Goal: Understand process/instructions: Learn how to perform a task or action

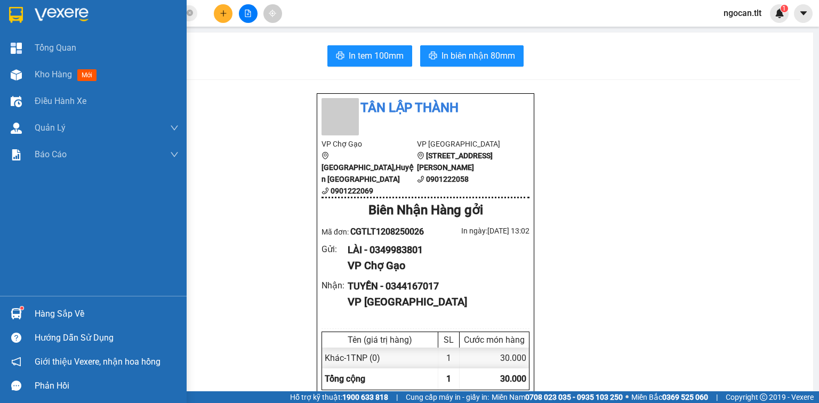
drag, startPoint x: 43, startPoint y: 318, endPoint x: 53, endPoint y: 305, distance: 16.7
click at [43, 318] on div "Hàng sắp về" at bounding box center [107, 314] width 144 height 16
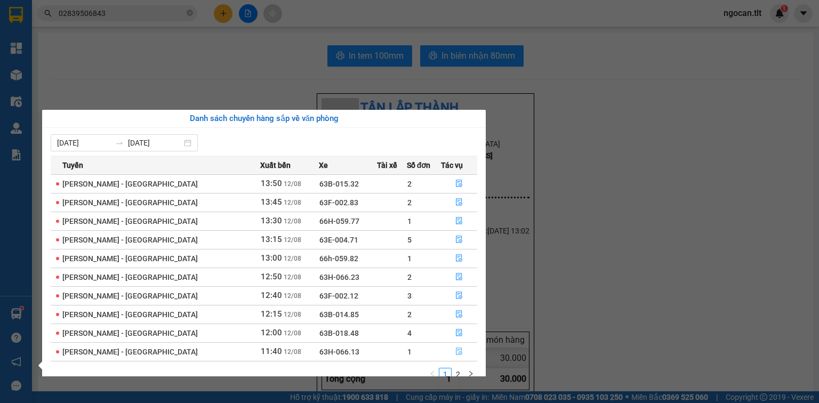
scroll to position [17, 0]
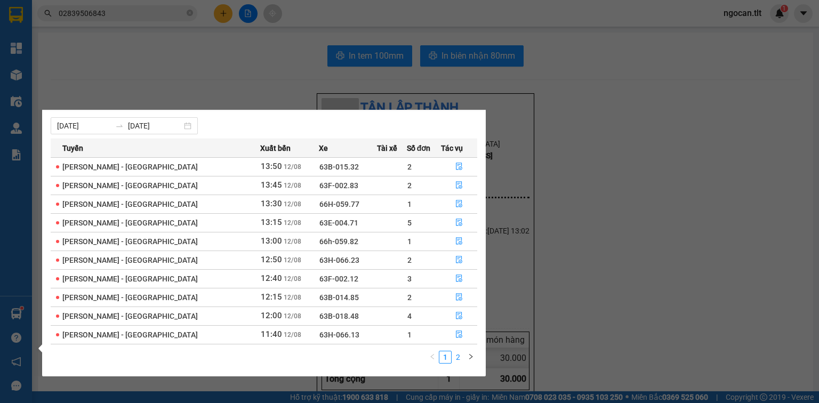
click at [456, 356] on link "2" at bounding box center [458, 357] width 12 height 12
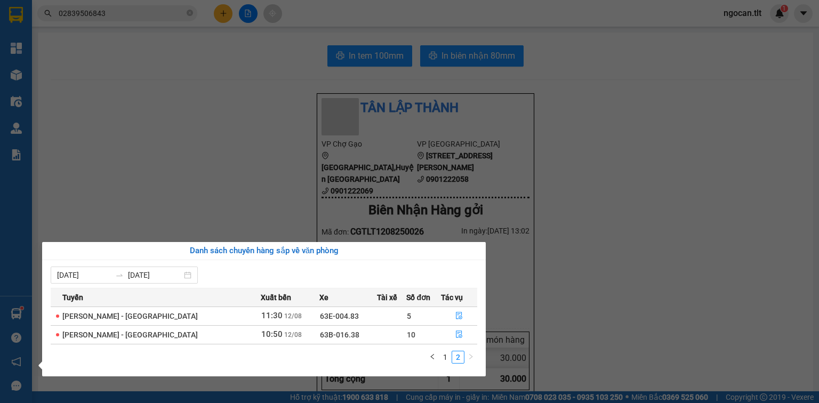
scroll to position [0, 0]
click at [455, 339] on span "file-done" at bounding box center [458, 335] width 7 height 9
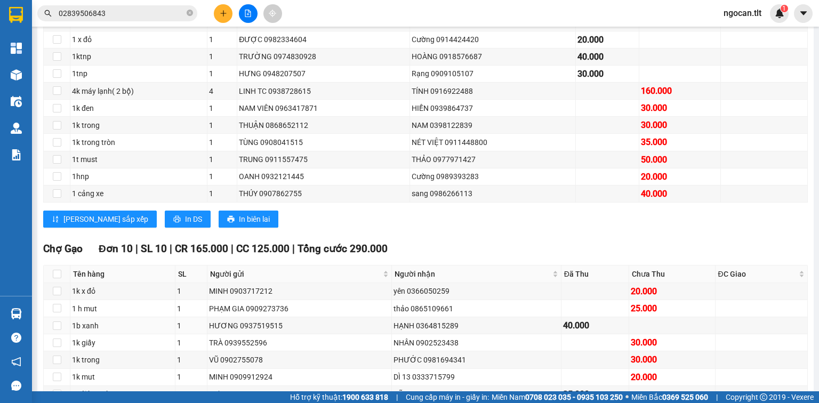
scroll to position [796, 0]
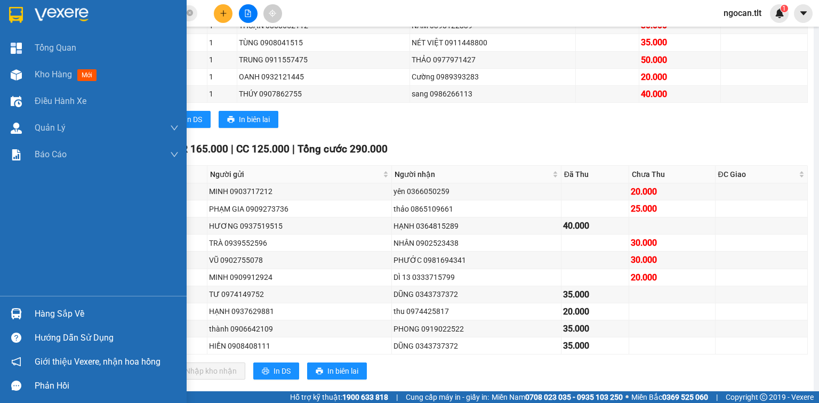
click at [62, 326] on div "Hướng dẫn sử dụng" at bounding box center [93, 338] width 187 height 24
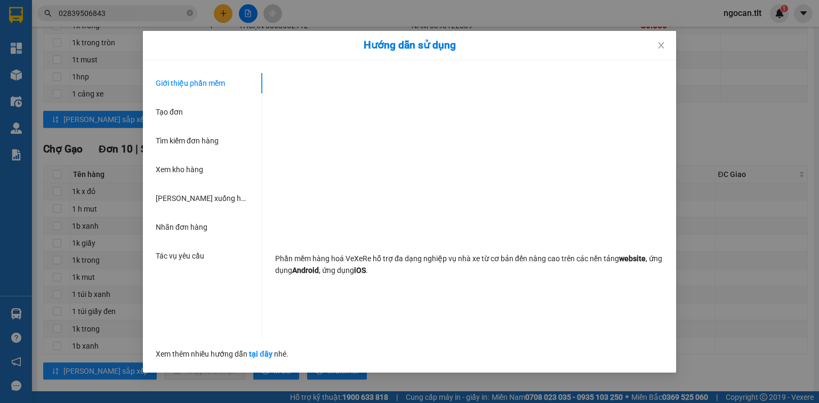
click at [5, 305] on div "Hướng dẫn sử dụng Giới thiệu phần mềm Tạo đơn Tìm kiếm đơn hàng Xem kho hàng Lê…" at bounding box center [409, 201] width 819 height 403
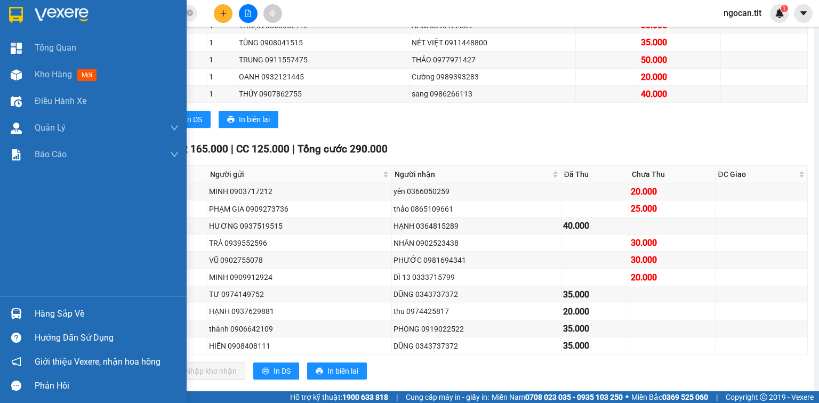
drag, startPoint x: 11, startPoint y: 307, endPoint x: 20, endPoint y: 310, distance: 9.8
click at [11, 307] on div at bounding box center [16, 313] width 19 height 19
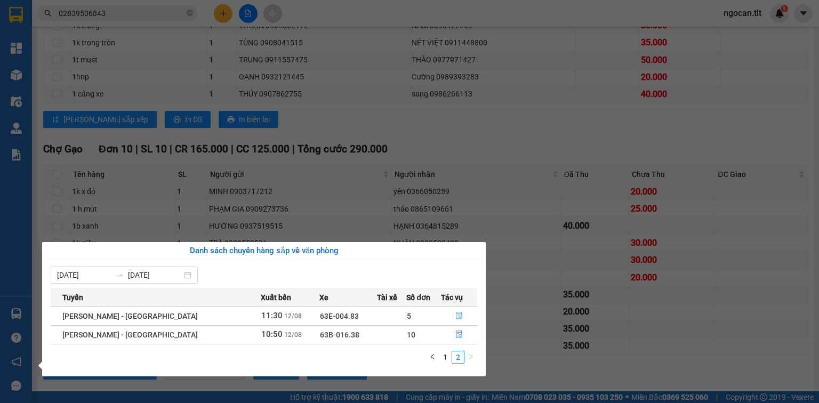
click at [446, 312] on button "button" at bounding box center [458, 316] width 35 height 17
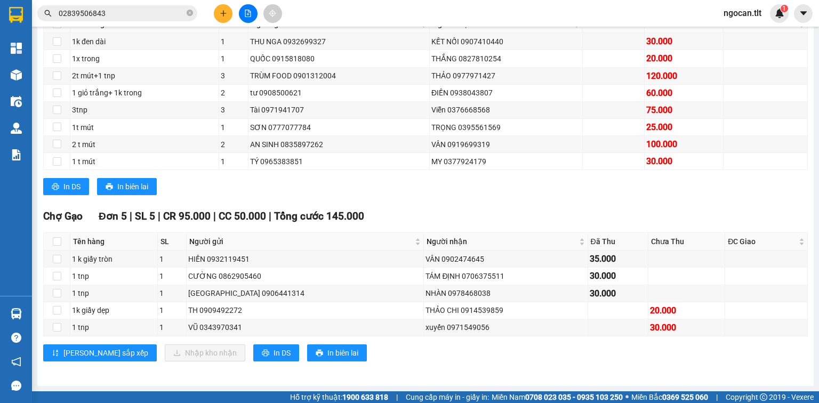
scroll to position [217, 0]
